Goal: Task Accomplishment & Management: Use online tool/utility

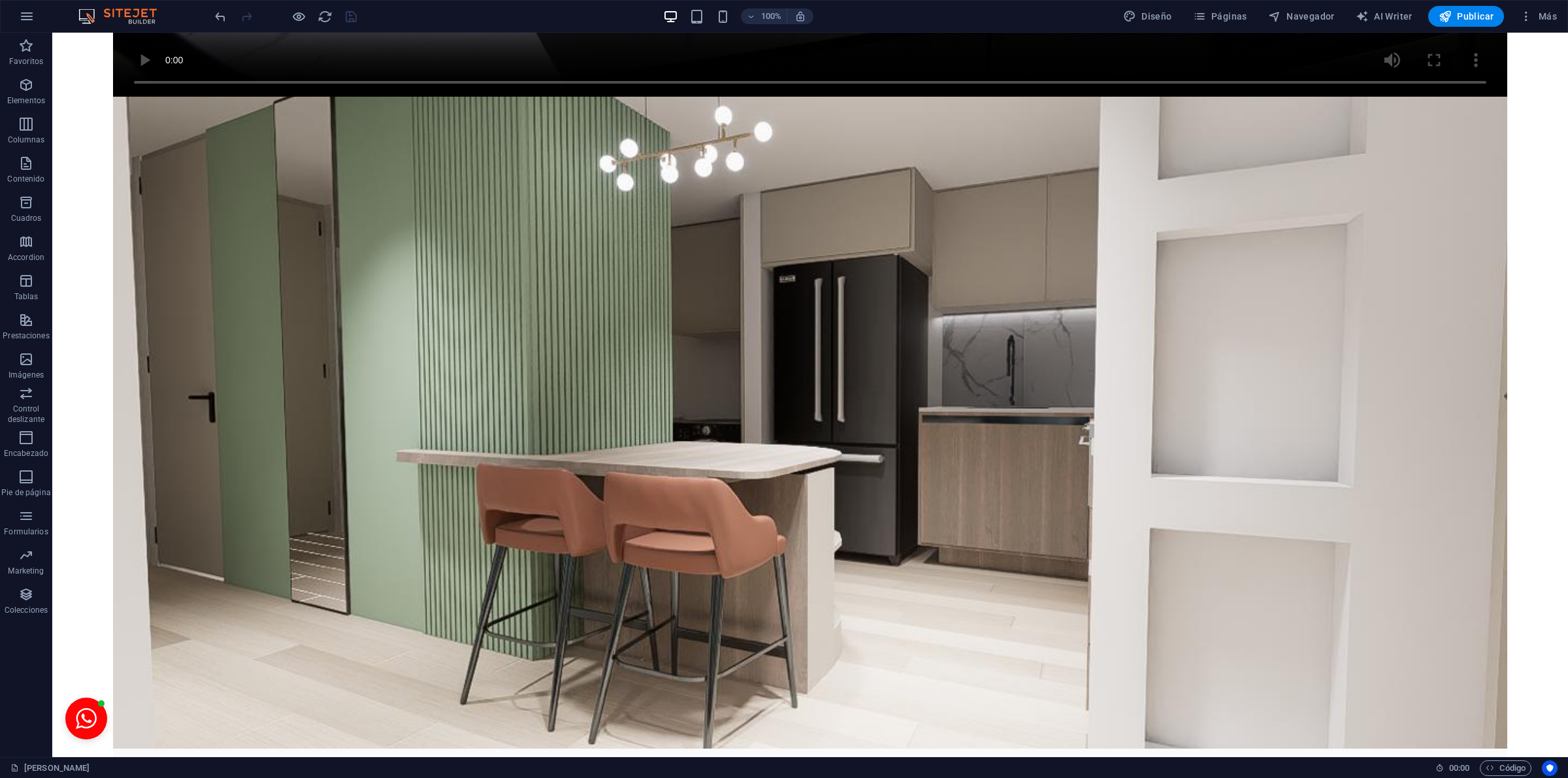
scroll to position [964, 0]
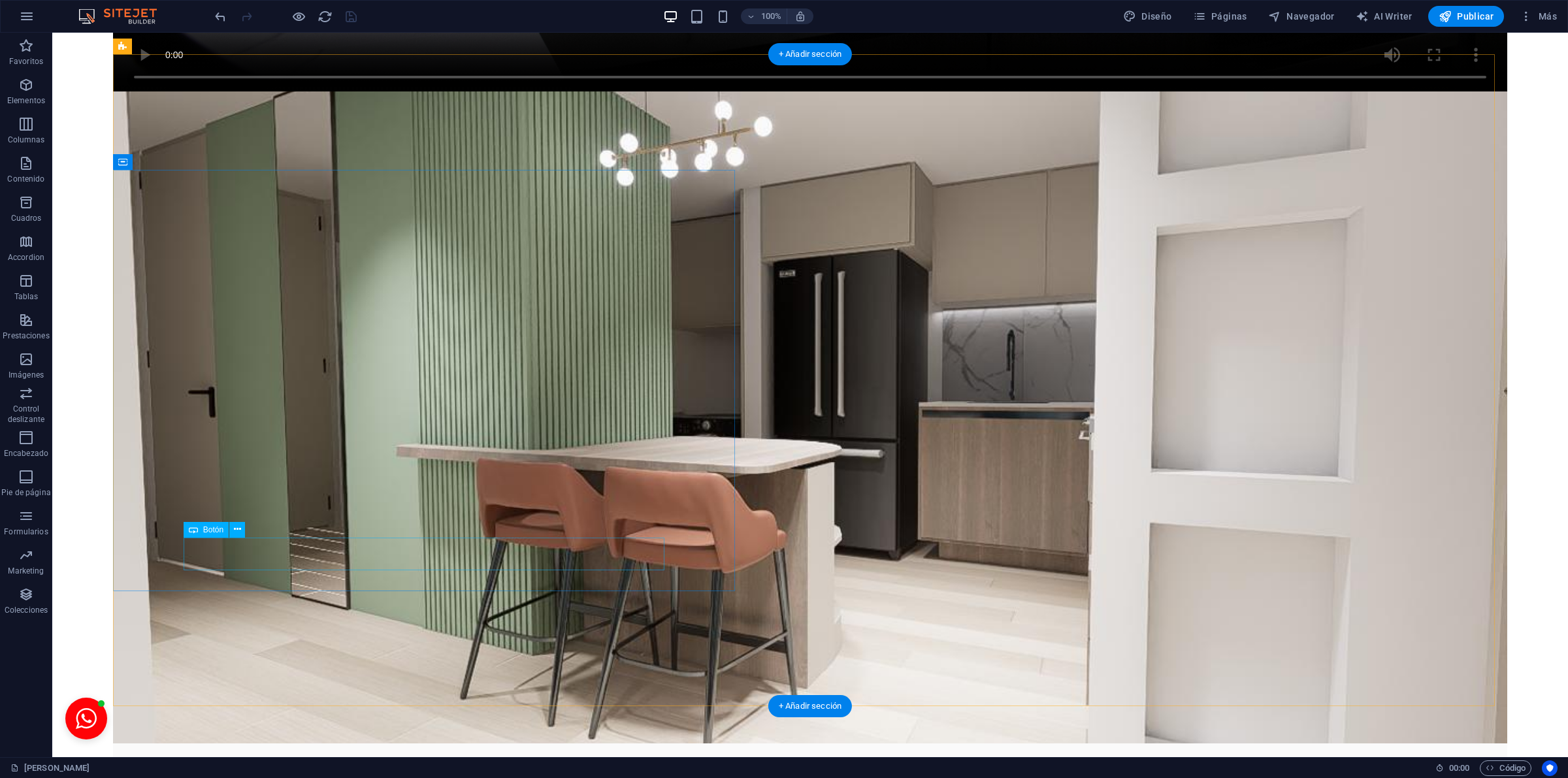
click at [237, 528] on icon at bounding box center [237, 530] width 7 height 14
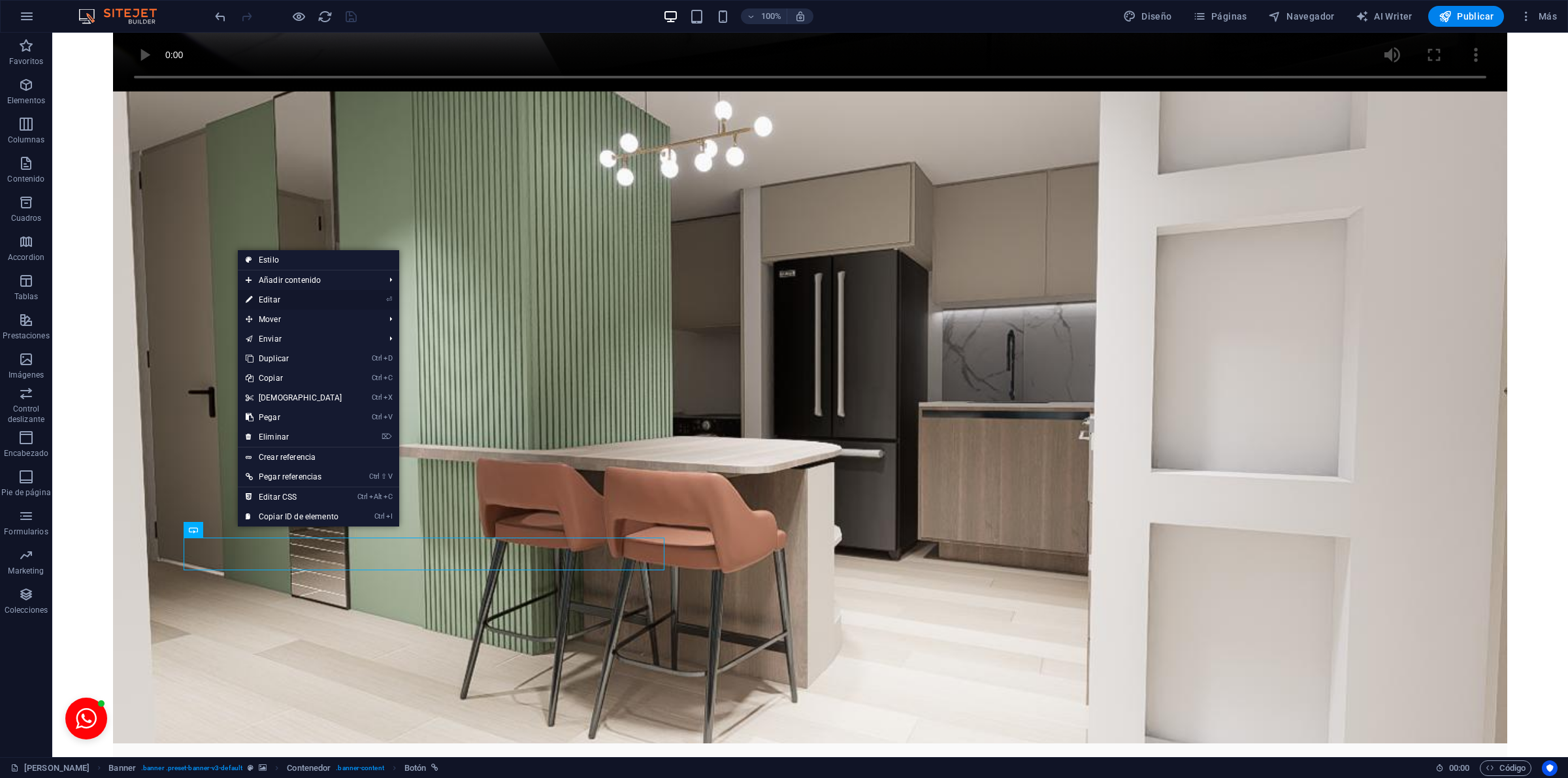
click at [283, 301] on link "⏎ Editar" at bounding box center [294, 300] width 112 height 19
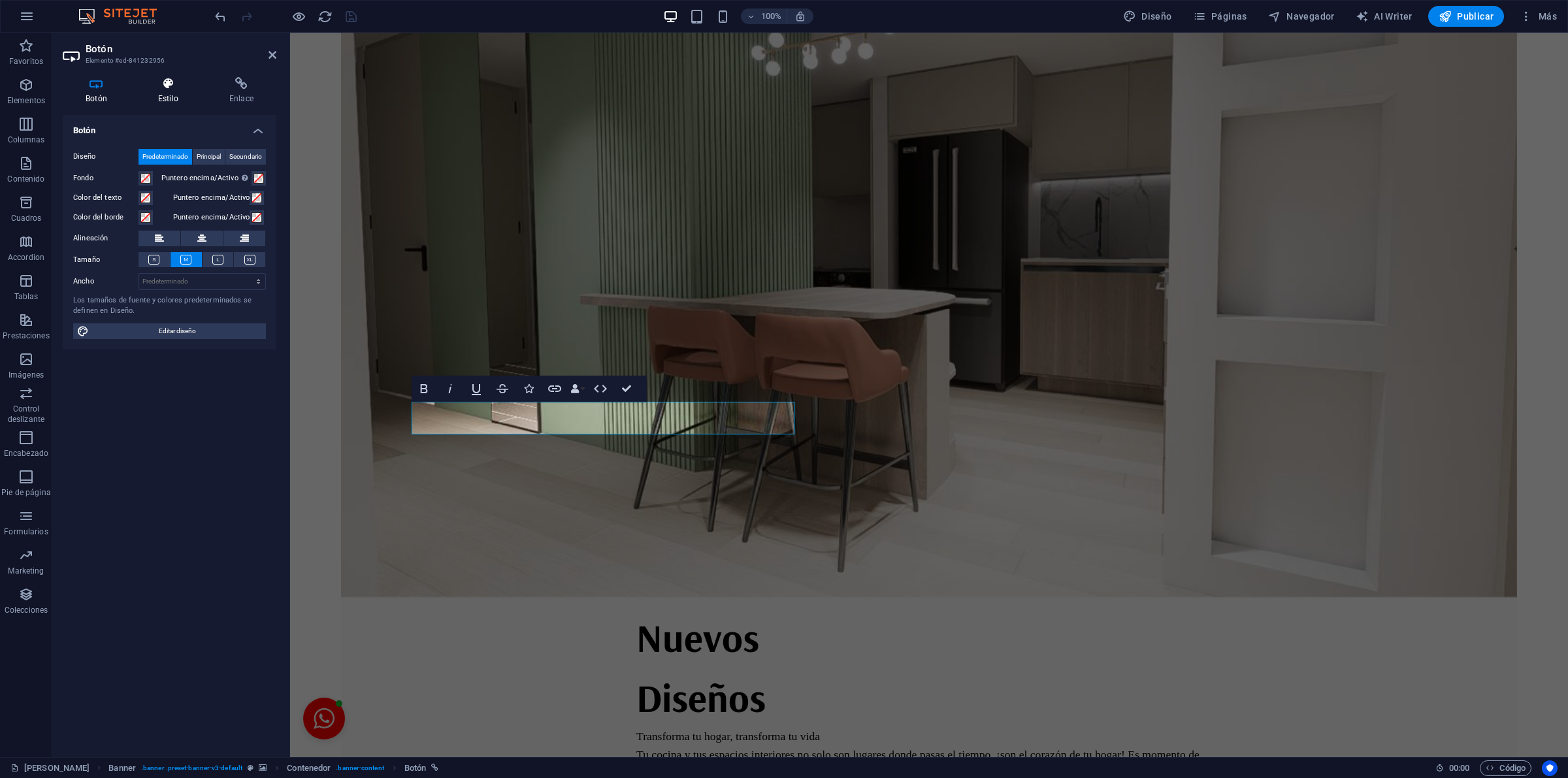
click at [157, 92] on h4 "Estilo" at bounding box center [171, 91] width 72 height 28
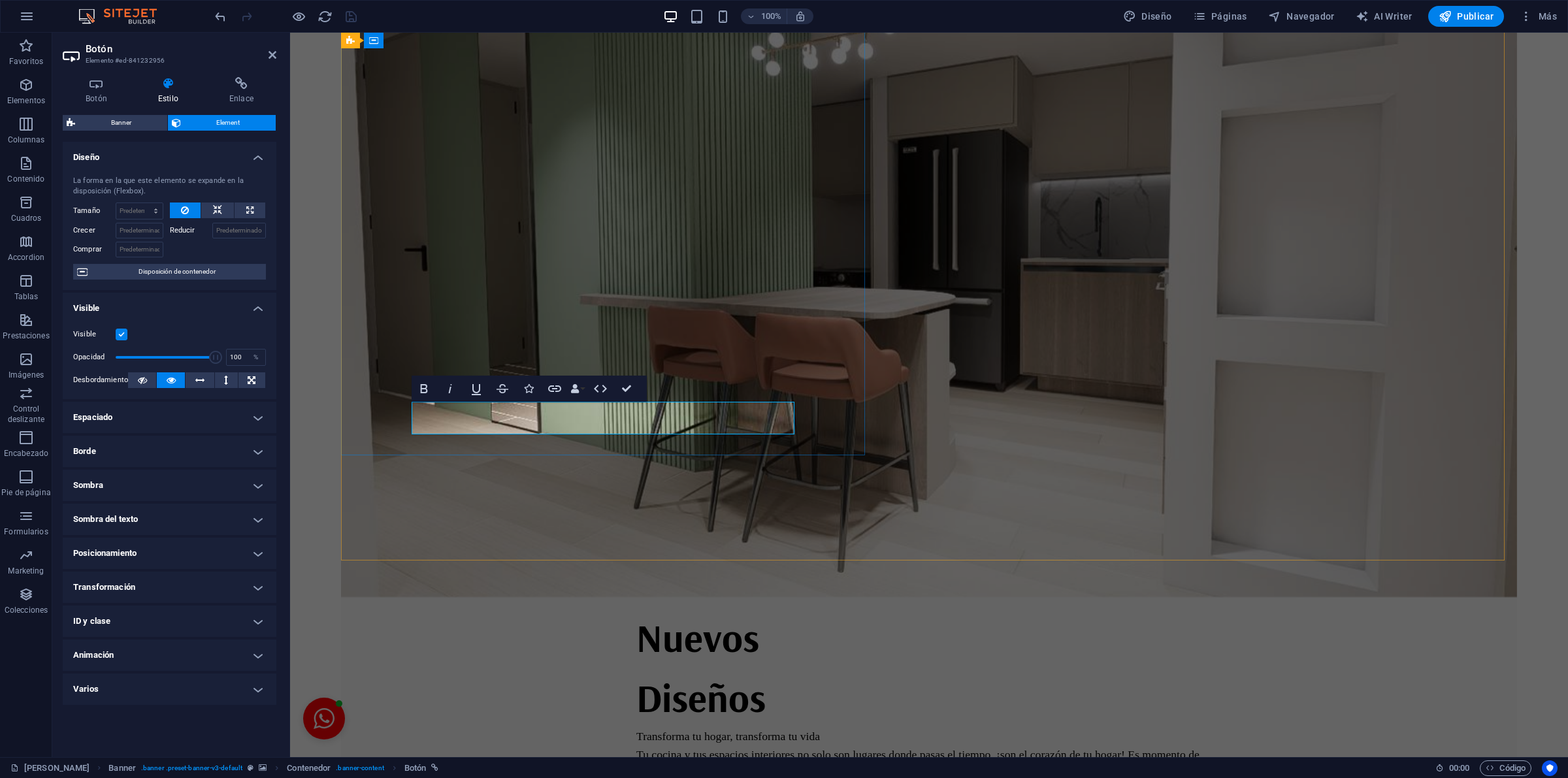
click at [129, 491] on h4 "Sombra" at bounding box center [169, 485] width 214 height 31
